Goal: Task Accomplishment & Management: Manage account settings

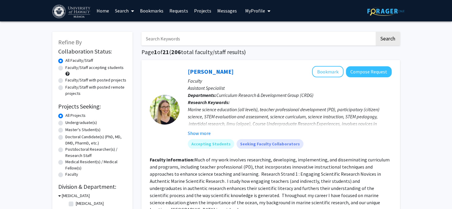
click at [198, 37] on input "Search Keywords" at bounding box center [257, 39] width 233 height 14
type input "[PERSON_NAME]"
click at [375, 32] on button "Search" at bounding box center [387, 39] width 24 height 14
click at [197, 133] on button "Show more" at bounding box center [199, 133] width 23 height 7
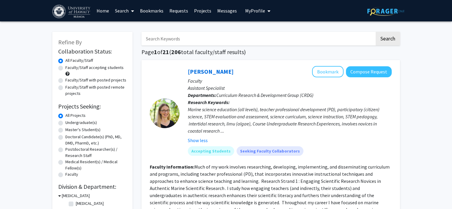
click at [250, 9] on span "My Profile" at bounding box center [255, 11] width 20 height 6
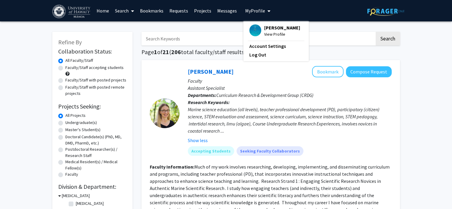
click at [250, 32] on img at bounding box center [255, 30] width 12 height 12
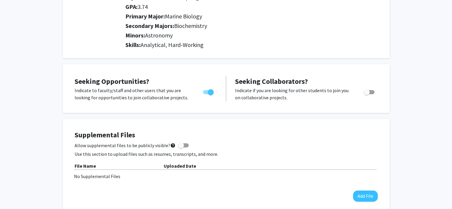
scroll to position [86, 0]
click at [188, 45] on span "Analytical, Hard-Working" at bounding box center [172, 43] width 63 height 7
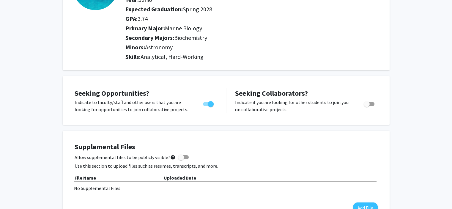
scroll to position [0, 0]
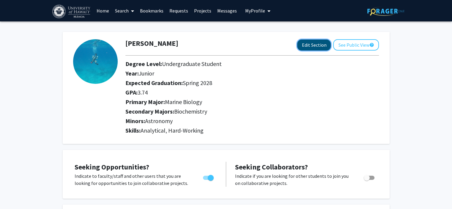
click at [319, 44] on button "Edit Section" at bounding box center [314, 45] width 34 height 11
select select "junior"
select select "41: spring_2028"
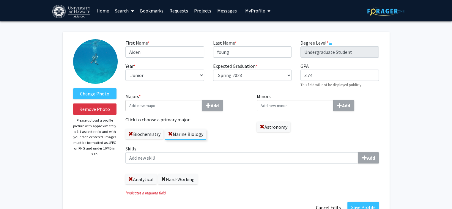
click at [162, 177] on span at bounding box center [163, 179] width 5 height 5
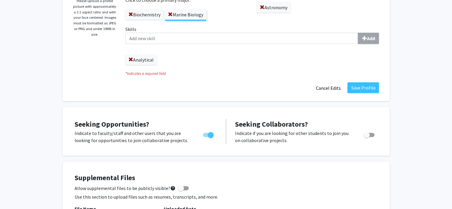
scroll to position [121, 0]
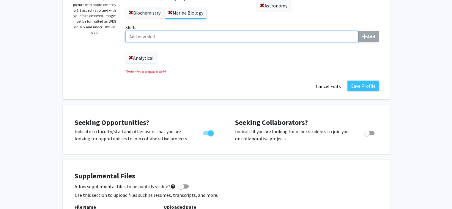
click at [266, 38] on input "Skills Add" at bounding box center [241, 36] width 233 height 11
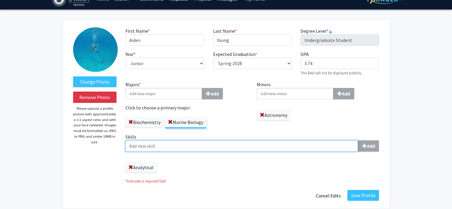
scroll to position [0, 0]
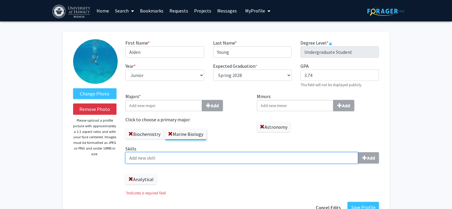
type input "F"
type input "Fast-Learner"
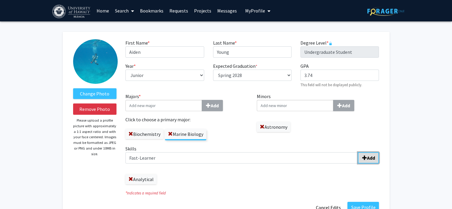
click at [368, 159] on b "Add" at bounding box center [371, 158] width 8 height 6
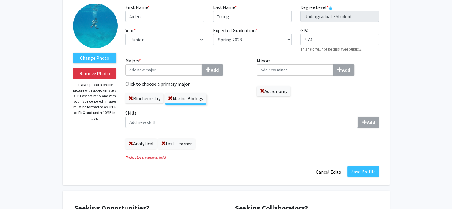
scroll to position [37, 0]
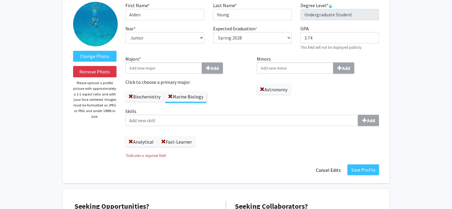
click at [373, 175] on div "Save Profile Cancel Edits" at bounding box center [252, 169] width 262 height 11
click at [369, 170] on button "Save Profile" at bounding box center [362, 169] width 31 height 11
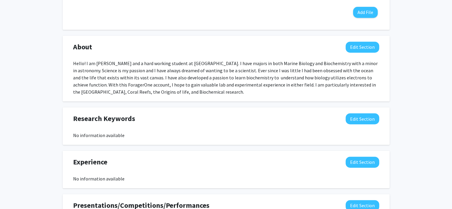
scroll to position [266, 0]
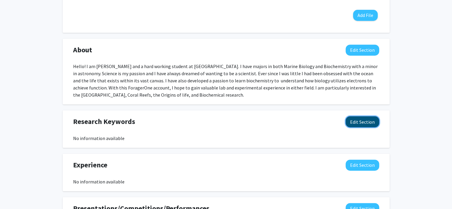
click at [371, 116] on button "Edit Section" at bounding box center [362, 121] width 34 height 11
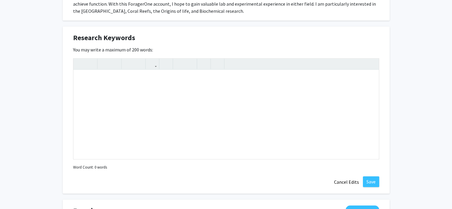
scroll to position [349, 0]
